Goal: Find contact information: Find contact information

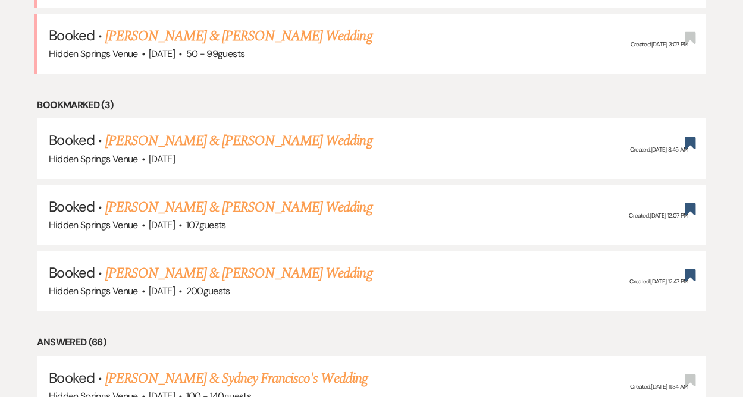
scroll to position [583, 0]
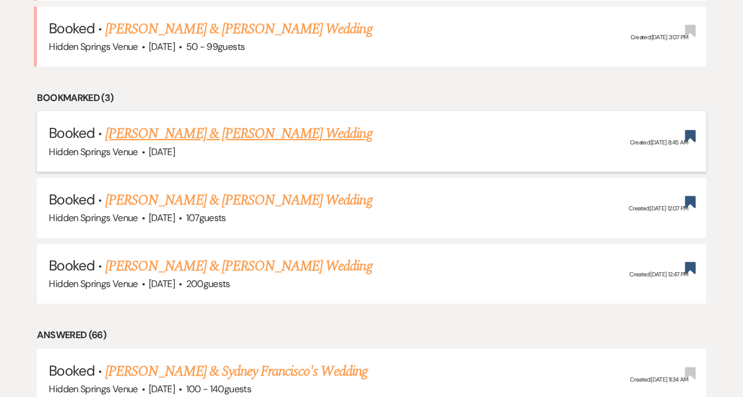
click at [262, 130] on link "[PERSON_NAME] & [PERSON_NAME] Wedding" at bounding box center [238, 133] width 266 height 21
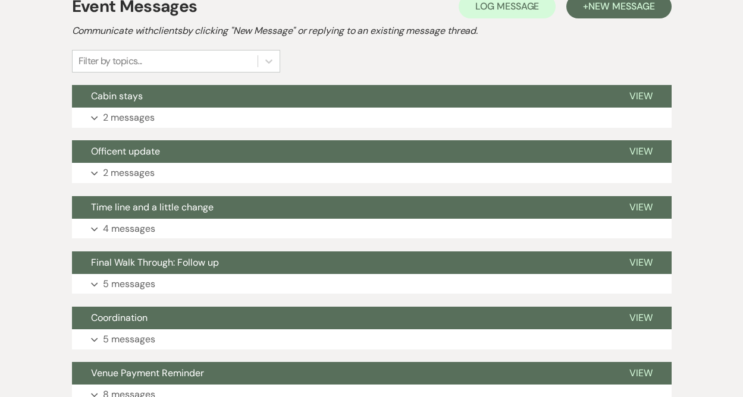
scroll to position [341, 0]
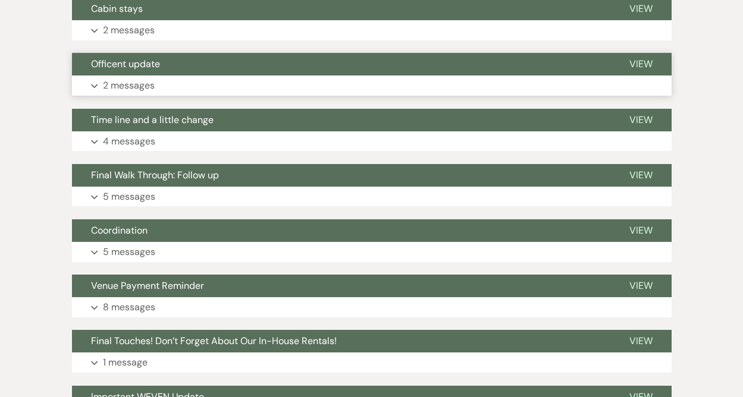
click at [134, 89] on p "2 messages" at bounding box center [129, 85] width 52 height 15
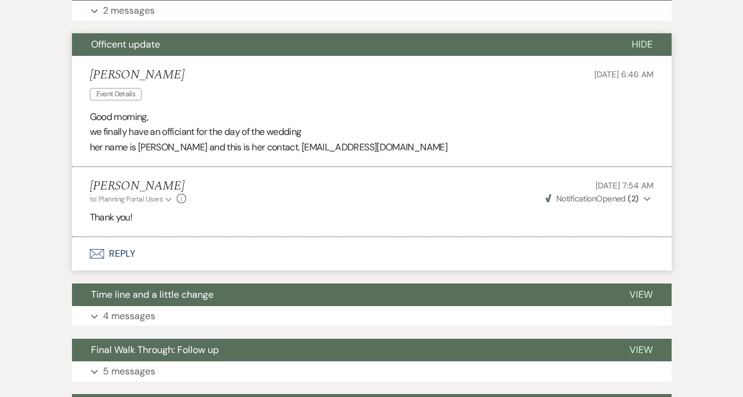
scroll to position [362, 0]
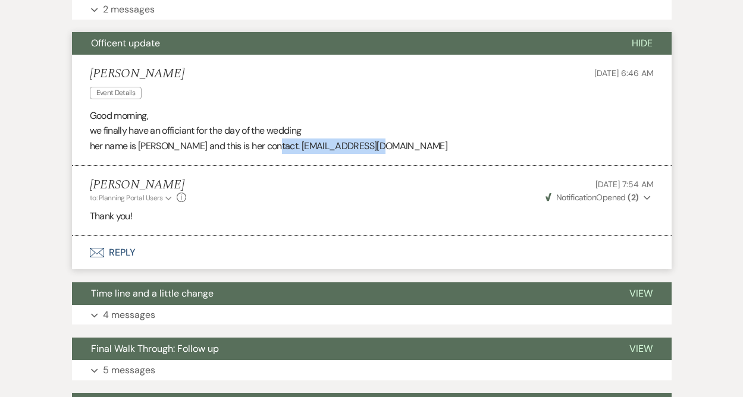
drag, startPoint x: 252, startPoint y: 146, endPoint x: 362, endPoint y: 148, distance: 110.0
click at [362, 148] on p "her name is [PERSON_NAME] and this is her contact. [EMAIL_ADDRESS][DOMAIN_NAME]" at bounding box center [372, 146] width 564 height 15
copy p "[EMAIL_ADDRESS][DOMAIN_NAME]"
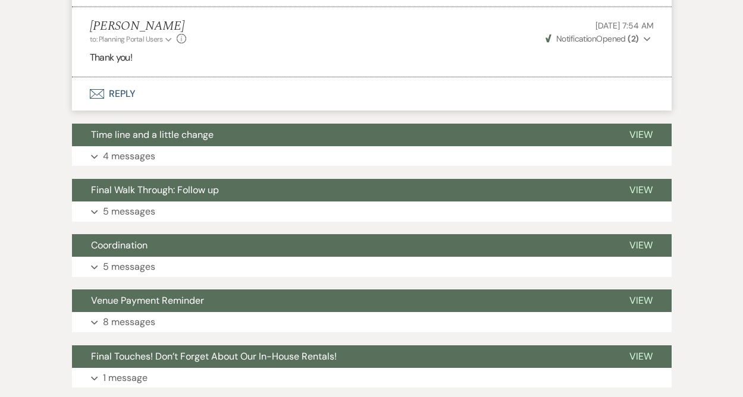
scroll to position [524, 0]
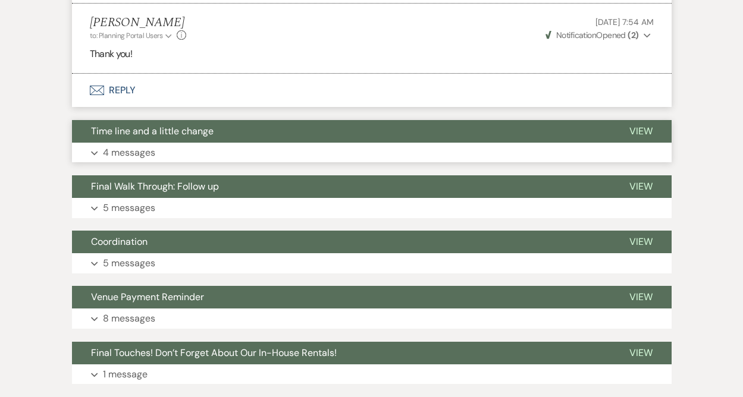
click at [153, 153] on p "4 messages" at bounding box center [129, 152] width 52 height 15
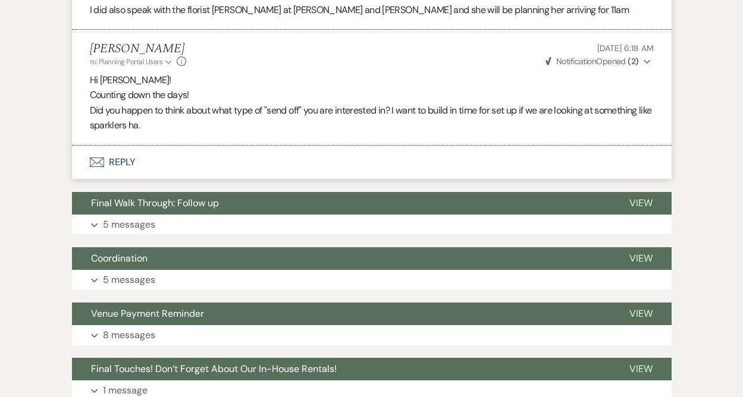
scroll to position [2981, 0]
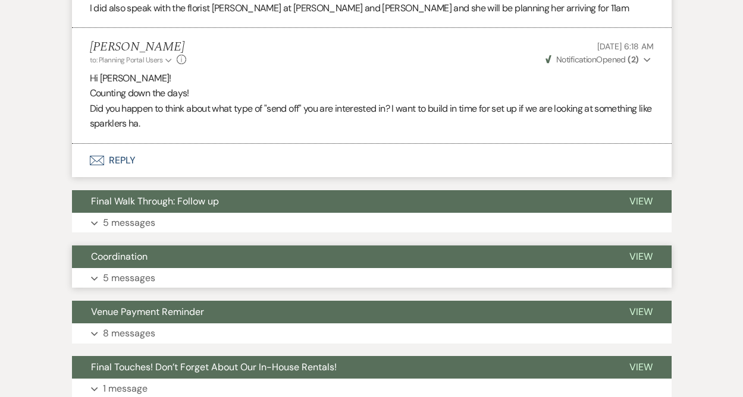
click at [137, 278] on p "5 messages" at bounding box center [129, 278] width 52 height 15
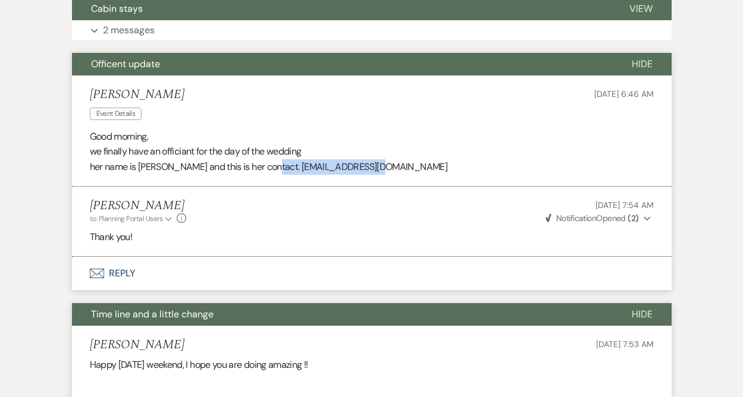
scroll to position [0, 0]
